Goal: Information Seeking & Learning: Find specific fact

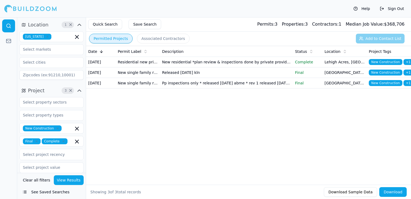
click at [46, 37] on icon "button" at bounding box center [47, 36] width 3 height 3
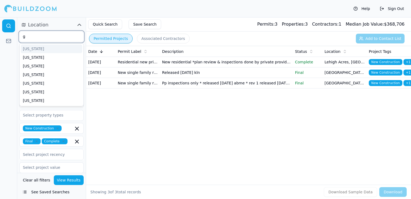
type input "ge"
click at [40, 51] on div "[US_STATE]" at bounding box center [52, 48] width 62 height 9
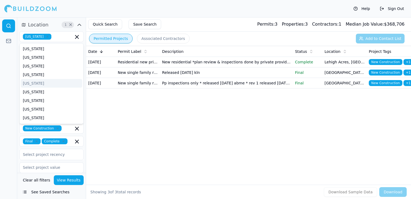
click at [169, 131] on div "Date Permit Label Description Status Location Project Tags Jan 13, 2025 Residen…" at bounding box center [248, 106] width 325 height 121
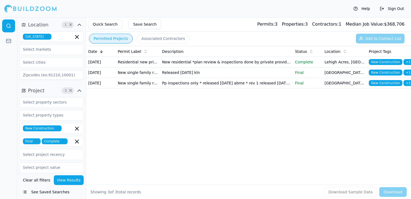
scroll to position [40, 0]
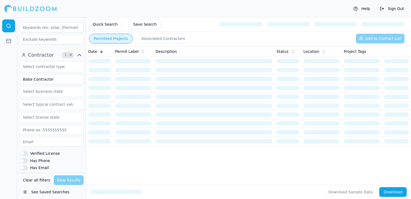
scroll to position [131, 0]
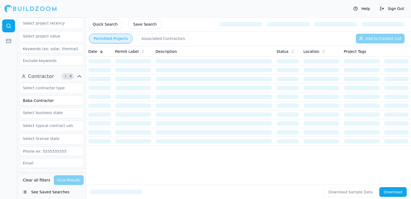
drag, startPoint x: 54, startPoint y: 100, endPoint x: 21, endPoint y: 97, distance: 32.4
click at [21, 97] on input "Baba Contractor" at bounding box center [51, 101] width 64 height 10
type input "J5 Group Inc"
click at [71, 180] on div "Clear all filters View Results" at bounding box center [51, 180] width 64 height 10
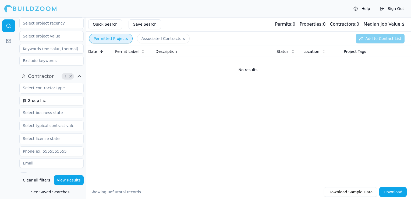
click at [71, 180] on button "View Results" at bounding box center [69, 180] width 30 height 10
